Goal: Transaction & Acquisition: Purchase product/service

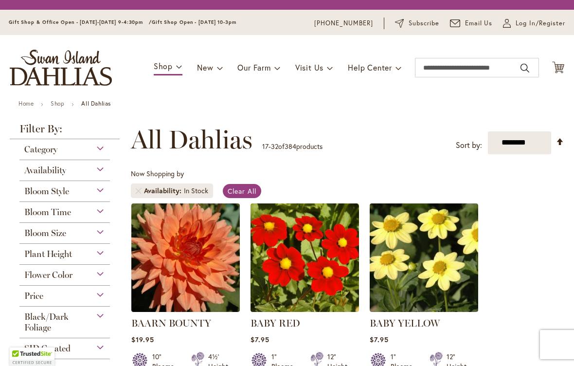
click at [255, 152] on h1 "All Dahlias" at bounding box center [196, 139] width 131 height 29
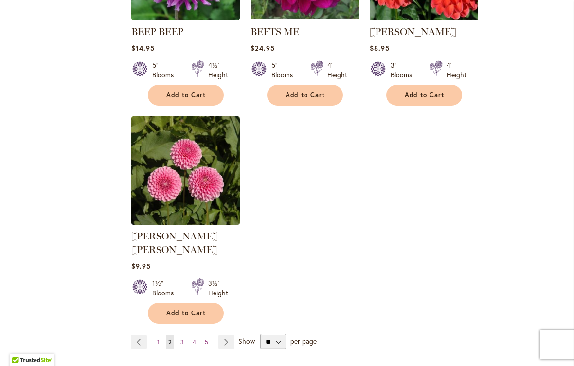
scroll to position [1130, 0]
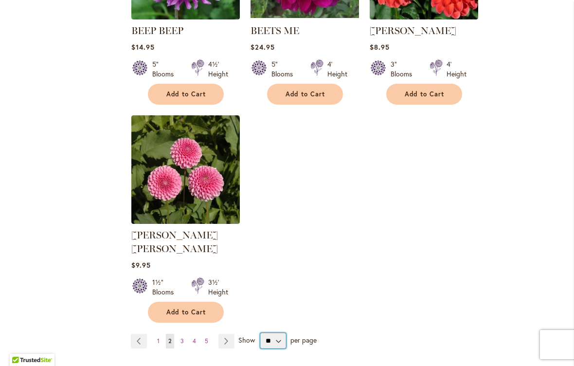
click at [277, 333] on select "** ** ** **" at bounding box center [273, 341] width 26 height 16
select select "**"
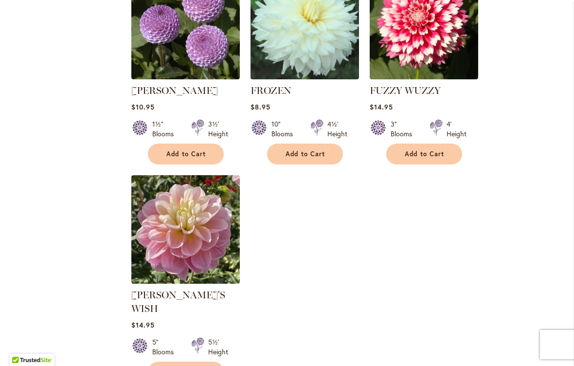
scroll to position [4485, 0]
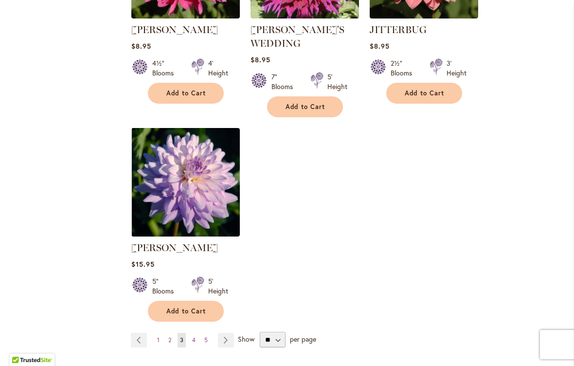
scroll to position [4545, 0]
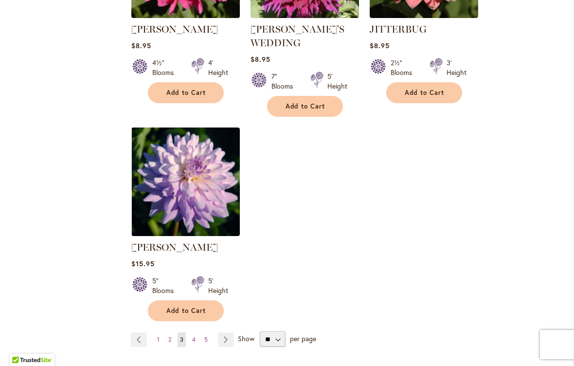
click at [229, 333] on link "Page Next" at bounding box center [226, 340] width 16 height 15
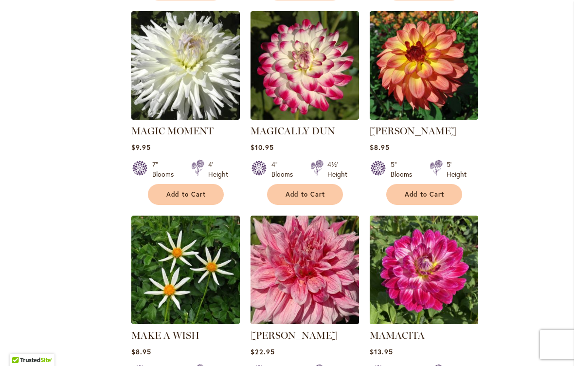
scroll to position [2536, 0]
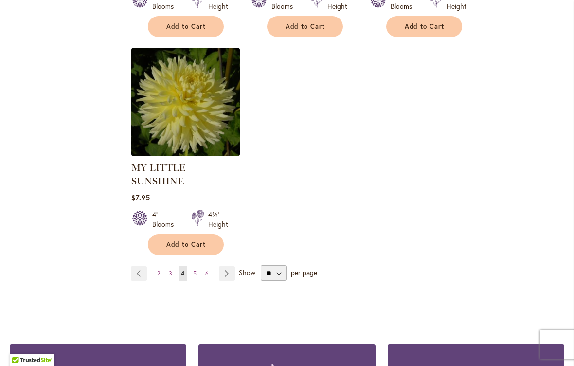
scroll to position [4579, 0]
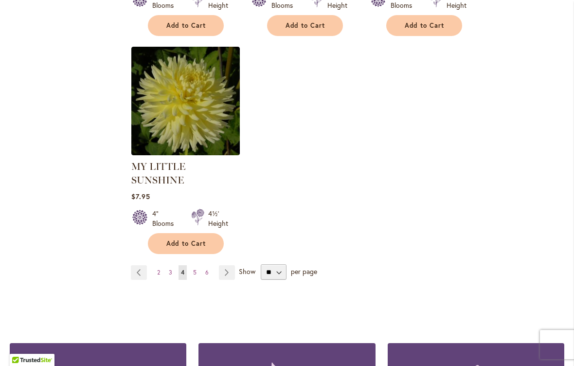
click at [230, 265] on link "Page Next" at bounding box center [227, 272] width 16 height 15
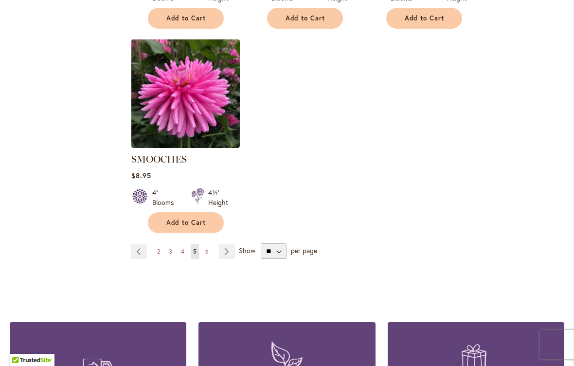
scroll to position [4563, 0]
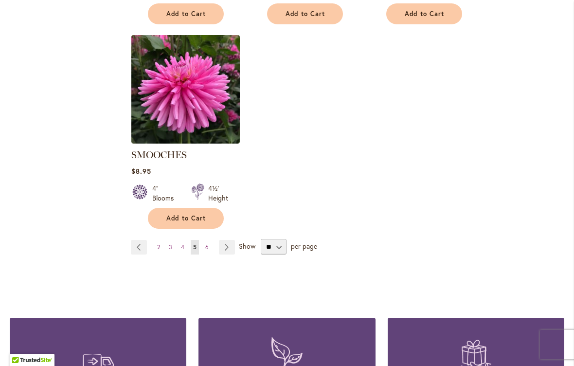
click at [231, 240] on link "Page Next" at bounding box center [227, 247] width 16 height 15
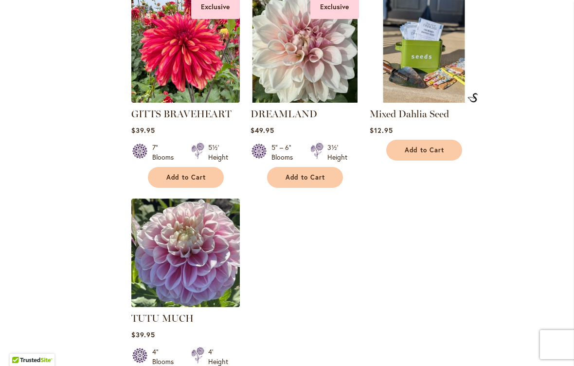
scroll to position [4346, 0]
